Goal: Check status

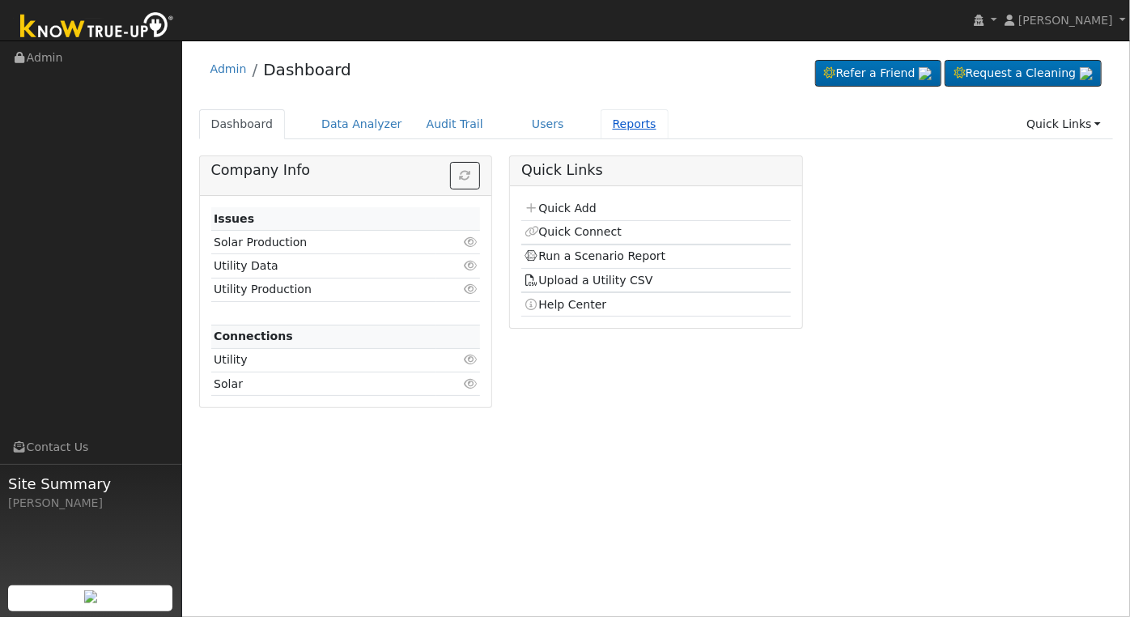
click at [603, 126] on link "Reports" at bounding box center [635, 124] width 68 height 30
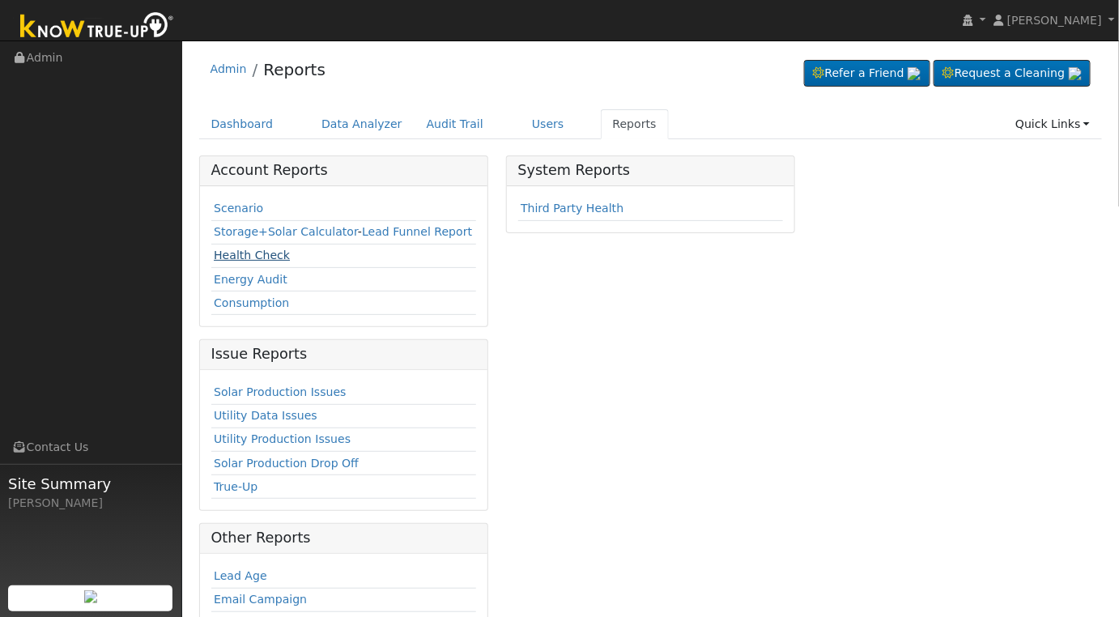
click at [258, 249] on link "Health Check" at bounding box center [252, 255] width 76 height 13
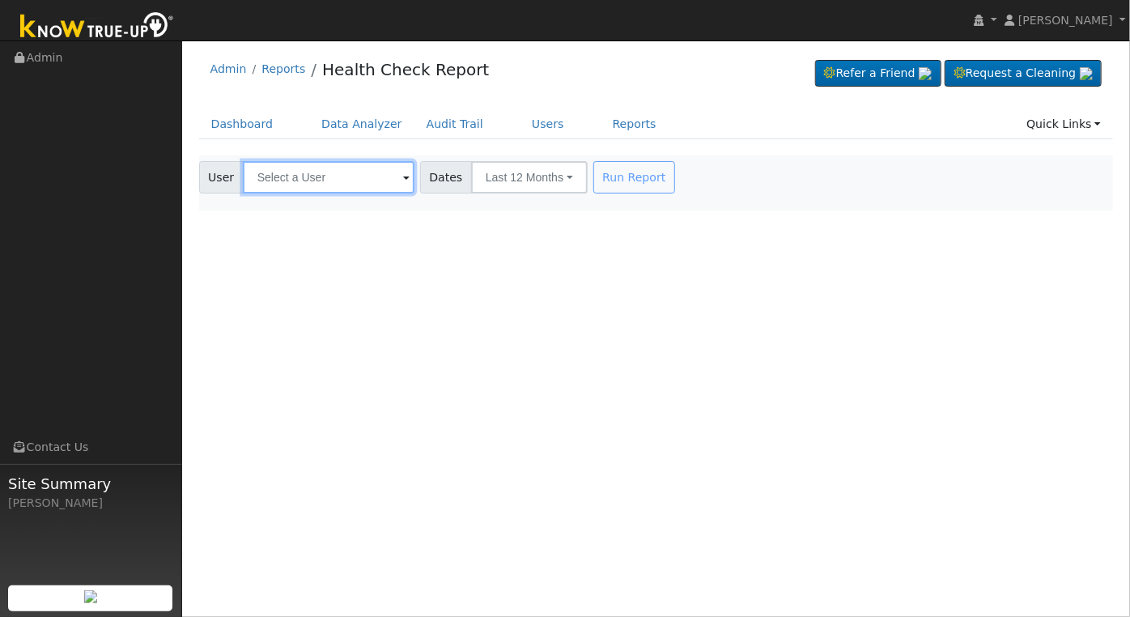
click at [330, 175] on input "text" at bounding box center [329, 177] width 172 height 32
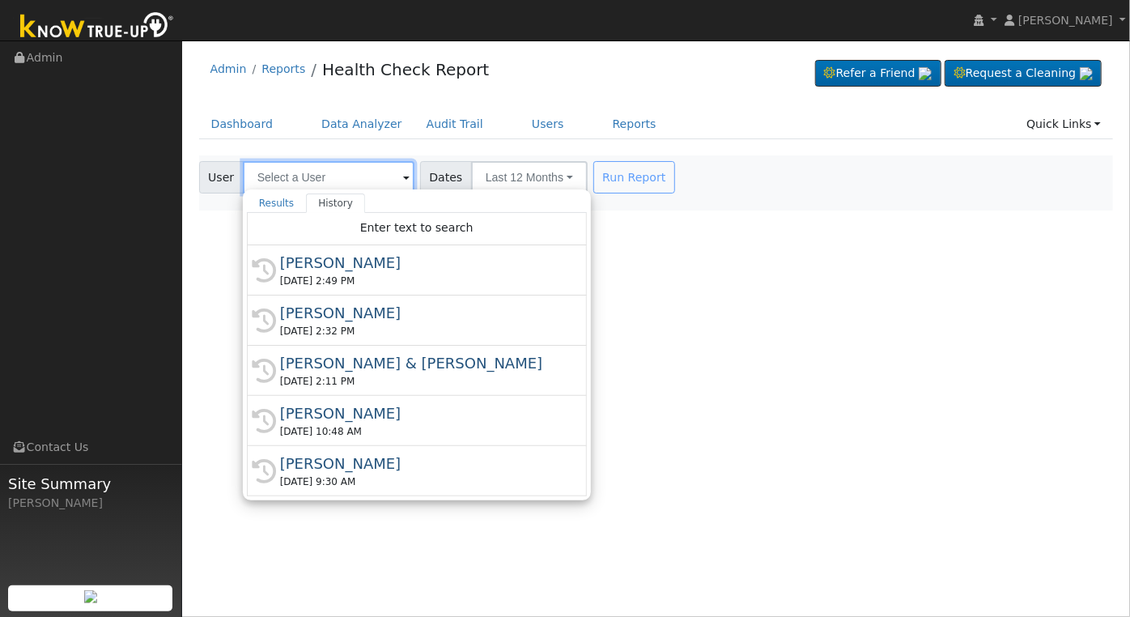
type input "g"
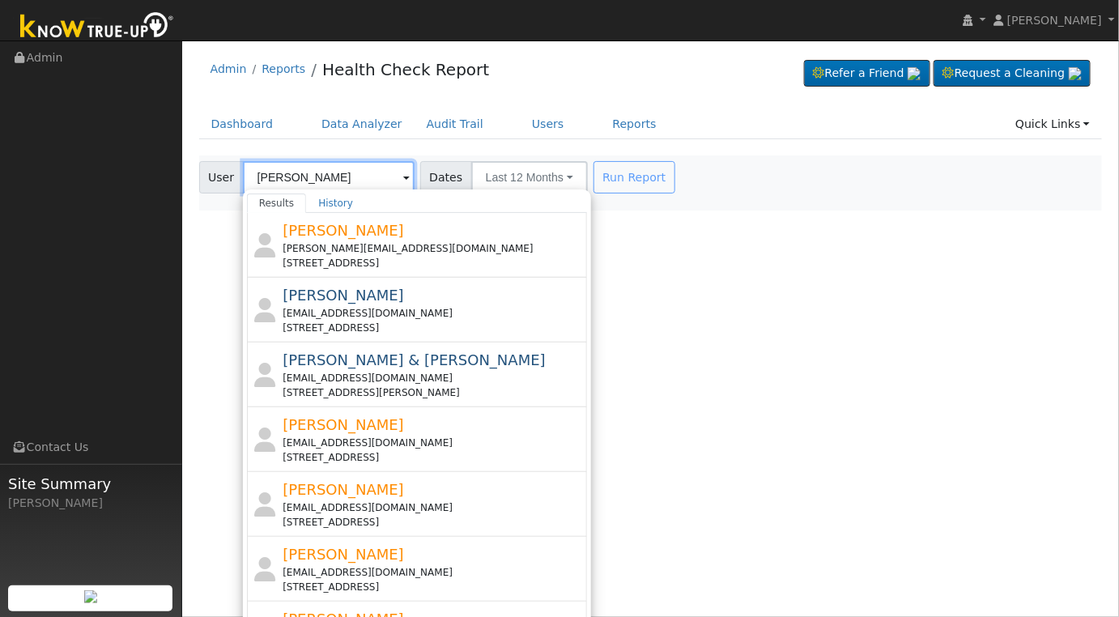
click at [330, 182] on input "greer" at bounding box center [329, 177] width 172 height 32
click at [330, 181] on input "greer" at bounding box center [329, 177] width 172 height 32
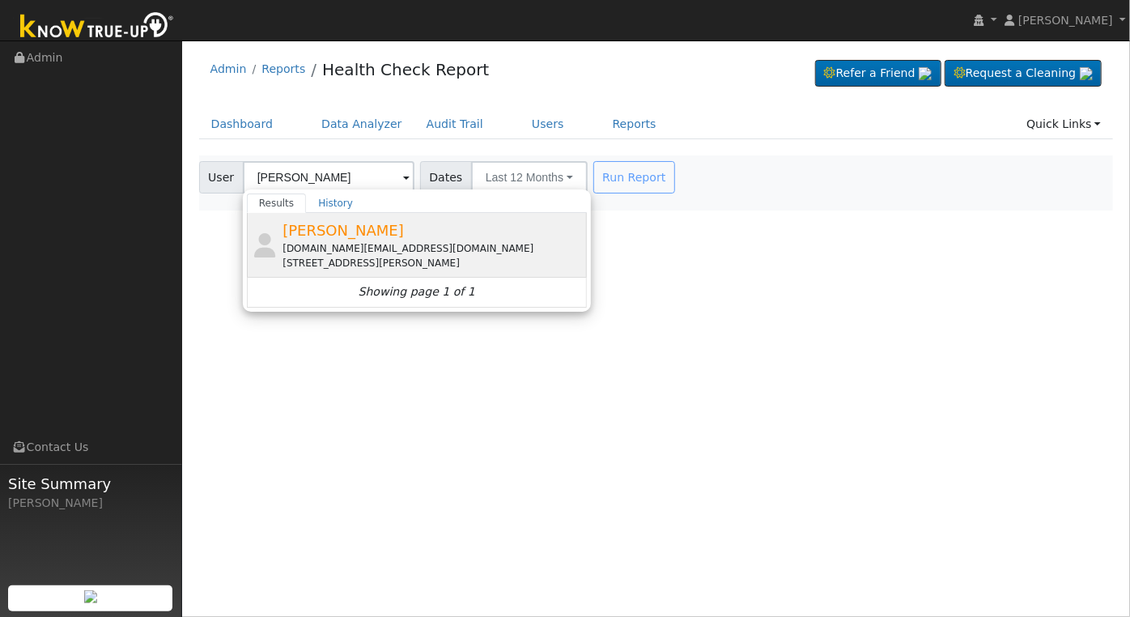
click at [355, 241] on div "rcdg.phd@gmail.com" at bounding box center [433, 248] width 300 height 15
type input "Ray Greer"
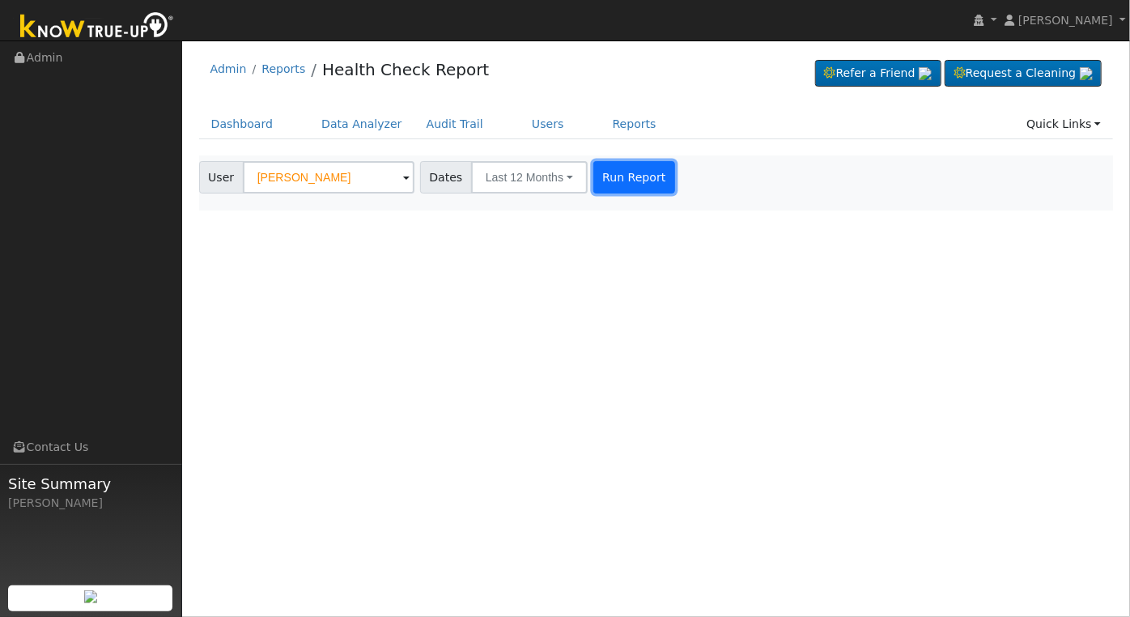
click at [622, 184] on button "Run Report" at bounding box center [634, 177] width 82 height 32
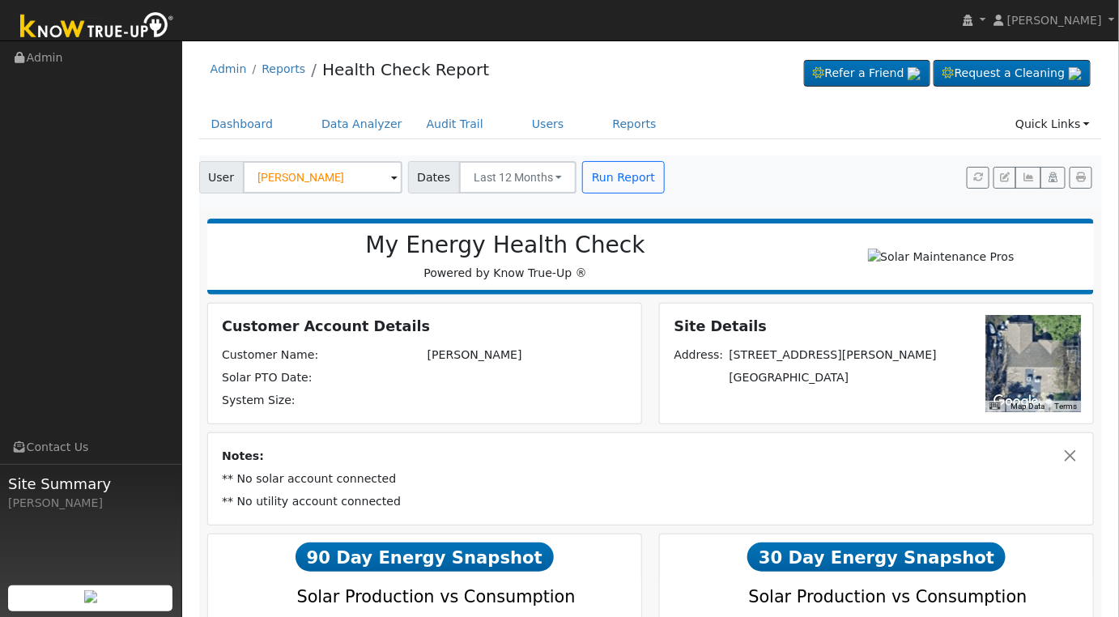
scroll to position [265, 0]
